Goal: Transaction & Acquisition: Purchase product/service

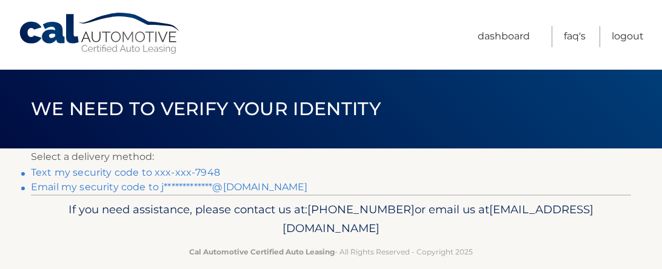
click at [43, 174] on link "Text my security code to xxx-xxx-7948" at bounding box center [125, 173] width 189 height 12
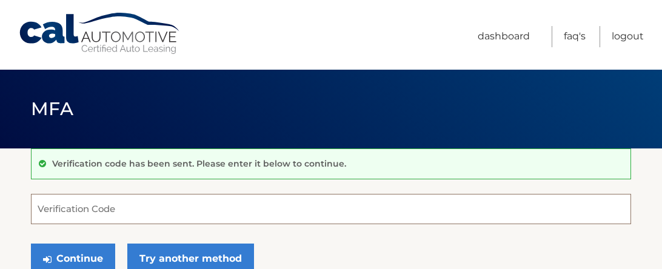
click at [61, 218] on input "Verification Code" at bounding box center [331, 209] width 600 height 30
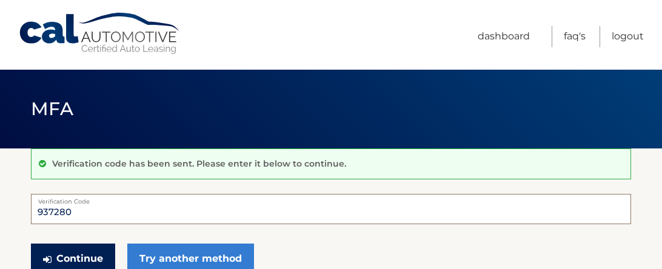
type input "937280"
click at [98, 262] on button "Continue" at bounding box center [73, 259] width 84 height 30
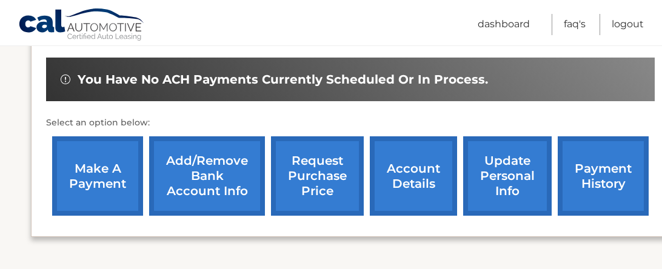
scroll to position [389, 0]
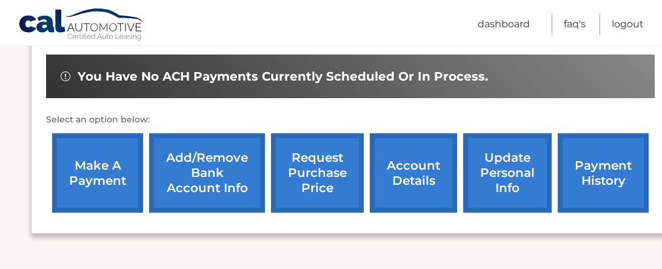
click at [90, 158] on link "make a payment" at bounding box center [97, 172] width 91 height 79
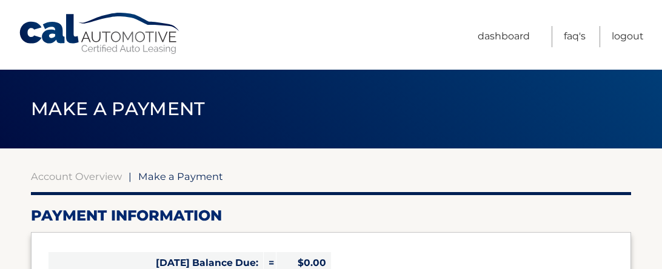
select select "YTk3NDc5ZWMtYjRhOC00YzY0LWEyM2ItNWUzNDgzMDZlODZh"
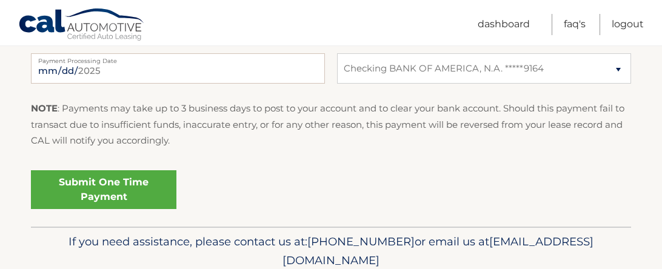
scroll to position [548, 0]
click at [56, 186] on link "Submit One Time Payment" at bounding box center [103, 189] width 145 height 39
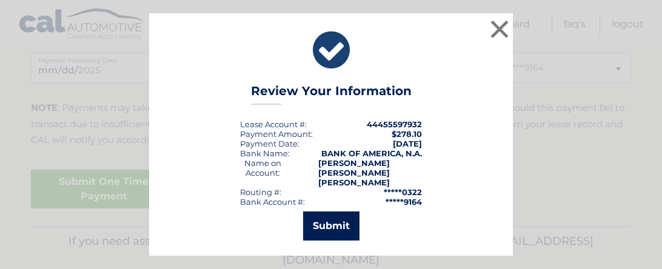
click at [342, 216] on button "Submit" at bounding box center [331, 226] width 56 height 29
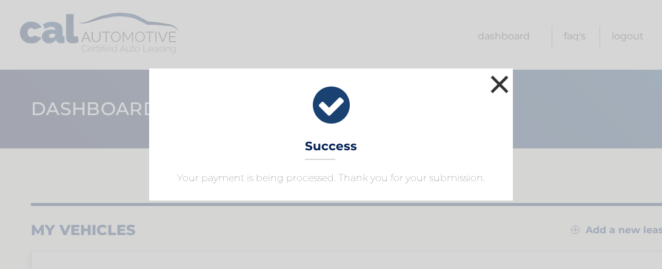
click at [498, 82] on button "×" at bounding box center [499, 84] width 24 height 24
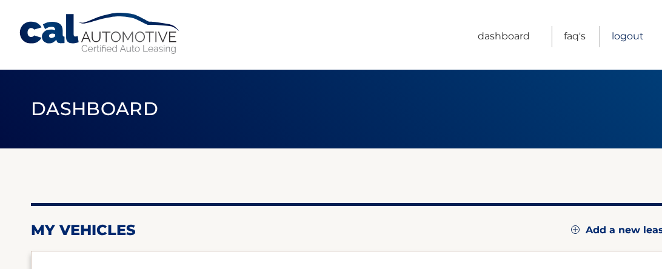
click at [622, 35] on link "Logout" at bounding box center [628, 36] width 32 height 21
